Goal: Task Accomplishment & Management: Manage account settings

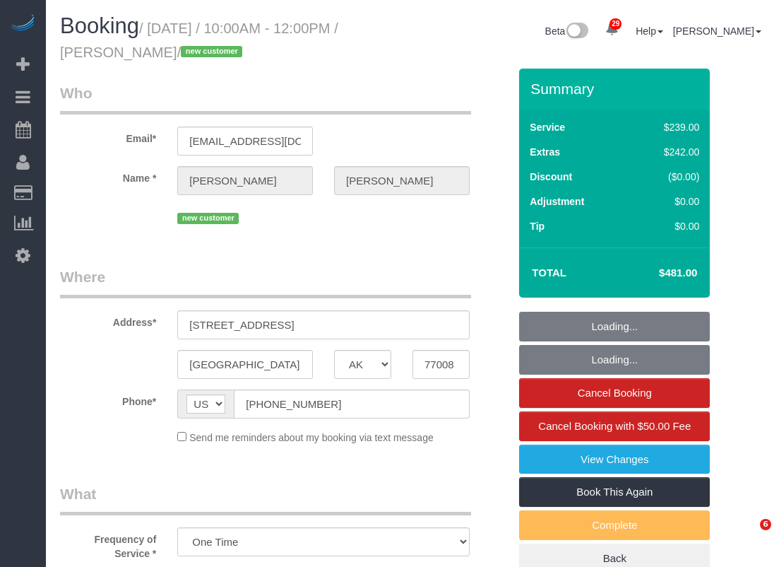
select select "[GEOGRAPHIC_DATA]"
select select "3"
select select "spot97"
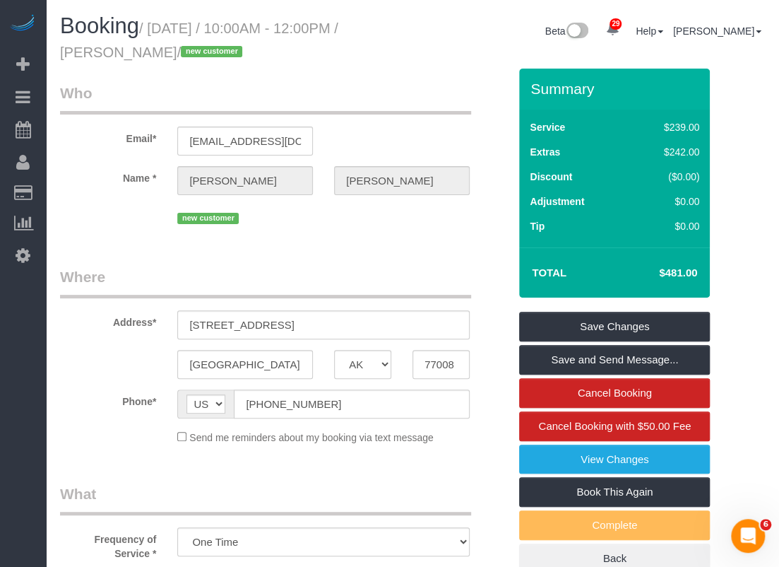
scroll to position [283, 0]
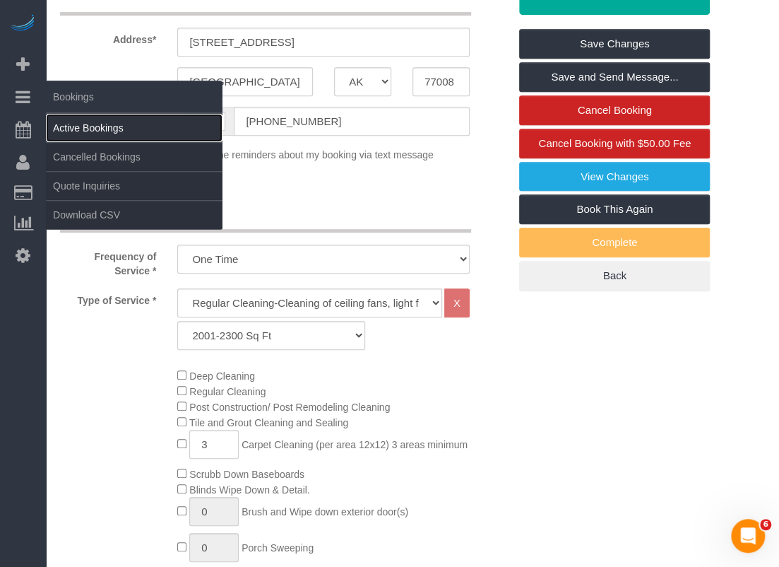
click at [85, 129] on link "Active Bookings" at bounding box center [134, 128] width 177 height 28
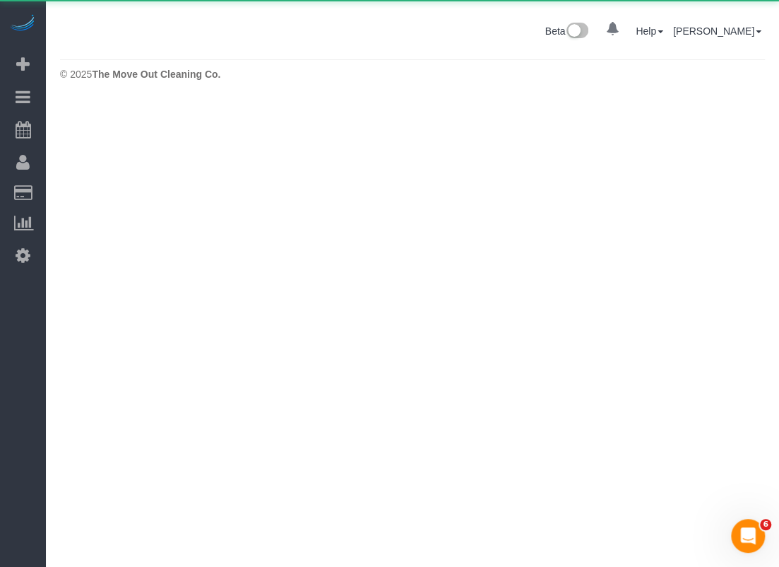
scroll to position [0, 0]
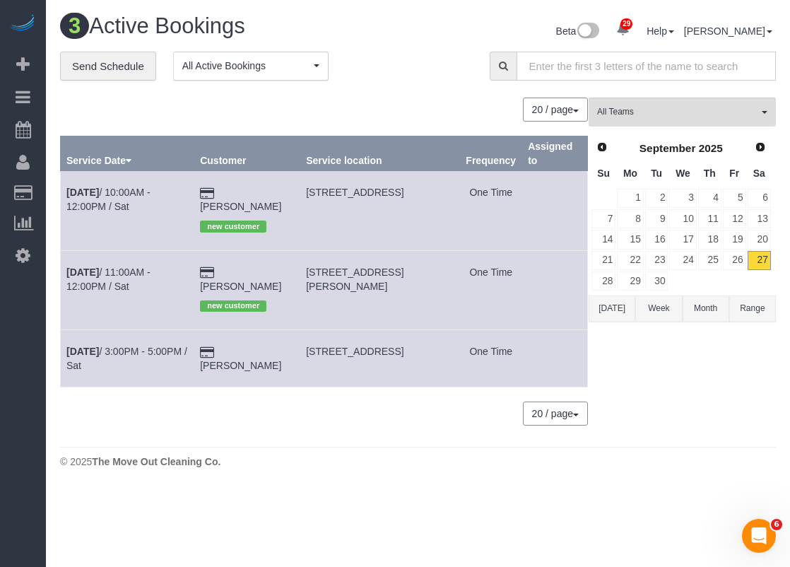
click at [587, 63] on input "text" at bounding box center [645, 66] width 259 height 29
paste input "[GEOGRAPHIC_DATA]"
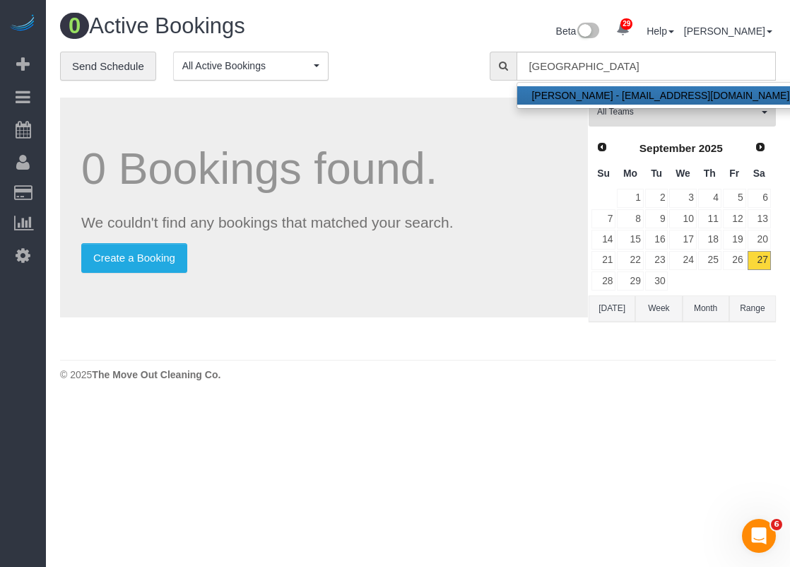
click at [644, 91] on link "Elisa Zamarripa - e.zamarripa15@yahoo.com" at bounding box center [660, 95] width 286 height 18
type input "[EMAIL_ADDRESS][DOMAIN_NAME]"
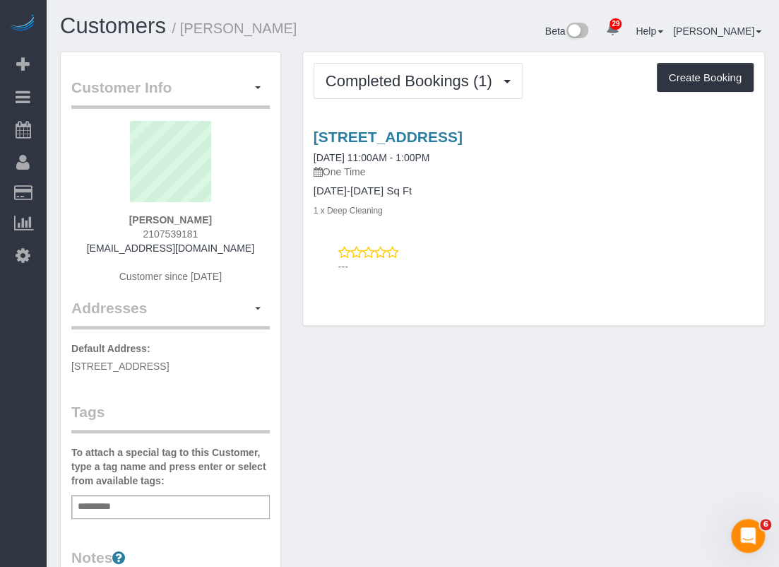
drag, startPoint x: 308, startPoint y: 136, endPoint x: 603, endPoint y: 131, distance: 295.4
click at [603, 131] on div "9042 Camino Rey, San Antonio, TX 78245 09/26/2025 11:00AM - 1:00PM One Time 120…" at bounding box center [533, 173] width 461 height 88
copy link "9042 Camino Rey, San Antonio, TX 78245"
click at [463, 138] on link "9042 Camino Rey, San Antonio, TX 78245" at bounding box center [388, 137] width 149 height 16
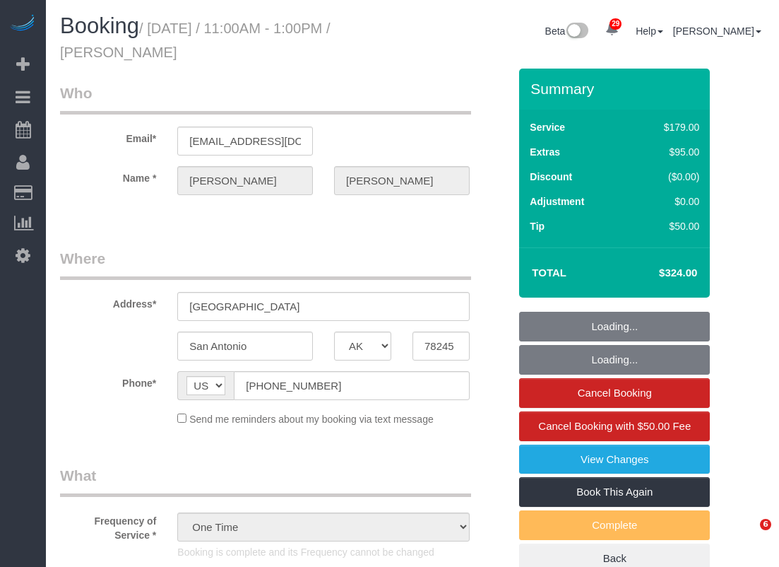
select select "[GEOGRAPHIC_DATA]"
select select "3"
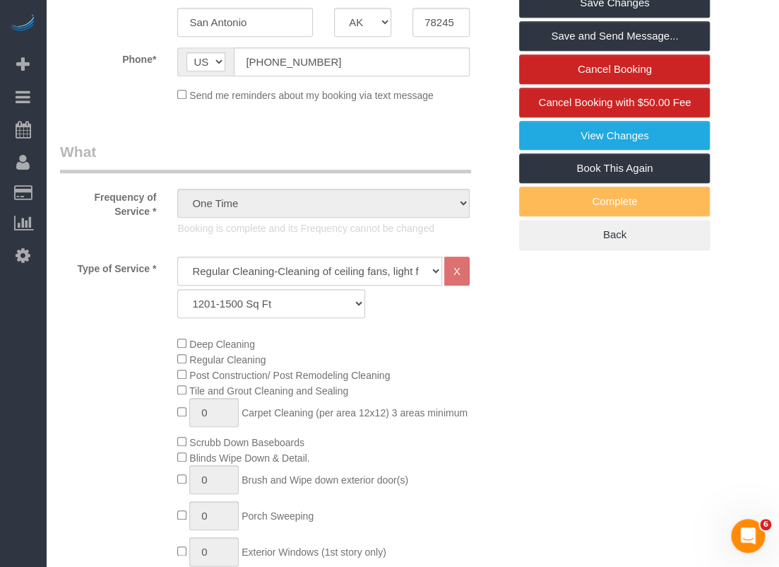
scroll to position [353, 0]
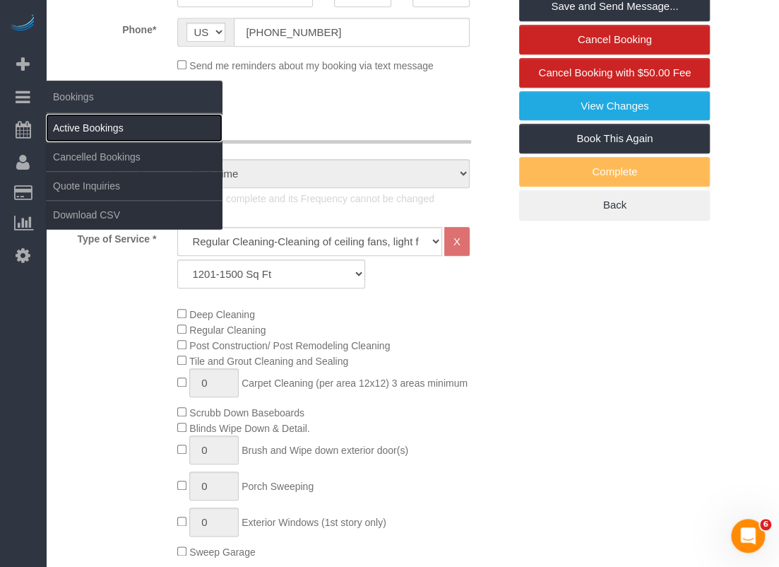
click at [72, 131] on link "Active Bookings" at bounding box center [134, 128] width 177 height 28
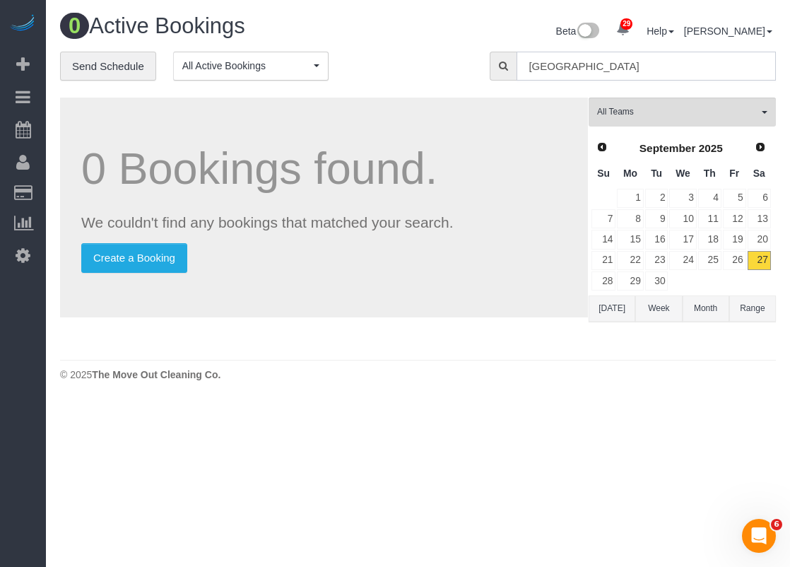
click at [555, 63] on input "[GEOGRAPHIC_DATA]" at bounding box center [645, 66] width 259 height 29
